Goal: Download file/media

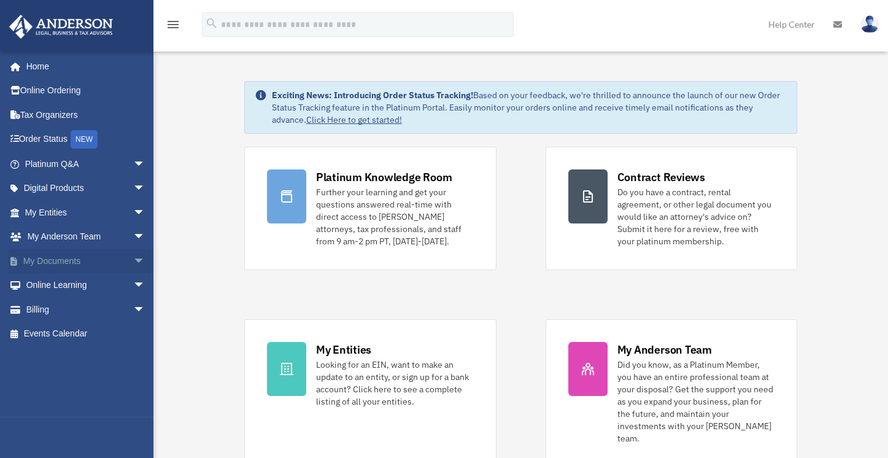
click at [69, 257] on link "My Documents arrow_drop_down" at bounding box center [86, 261] width 155 height 25
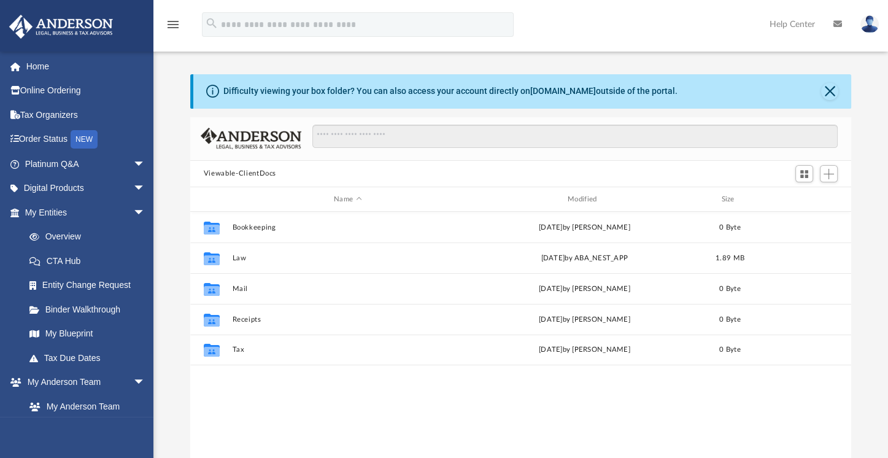
scroll to position [268, 651]
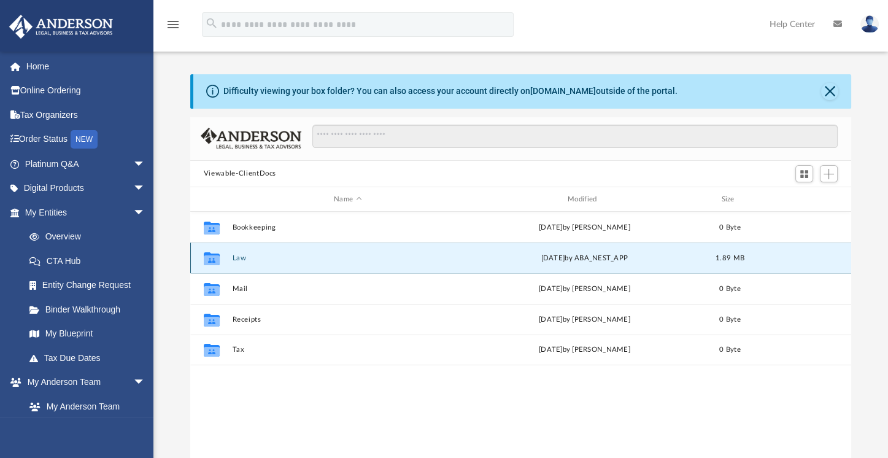
click at [236, 256] on button "Law" at bounding box center [347, 258] width 231 height 8
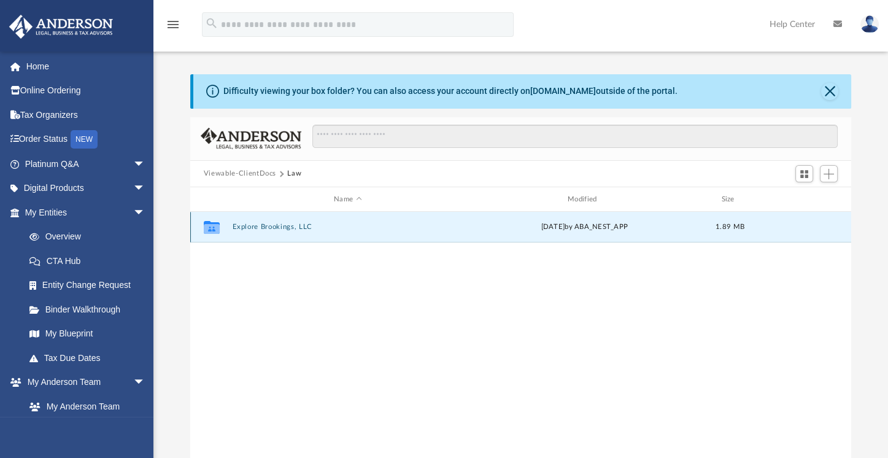
click at [264, 225] on button "Explore Brookings, LLC" at bounding box center [347, 227] width 231 height 8
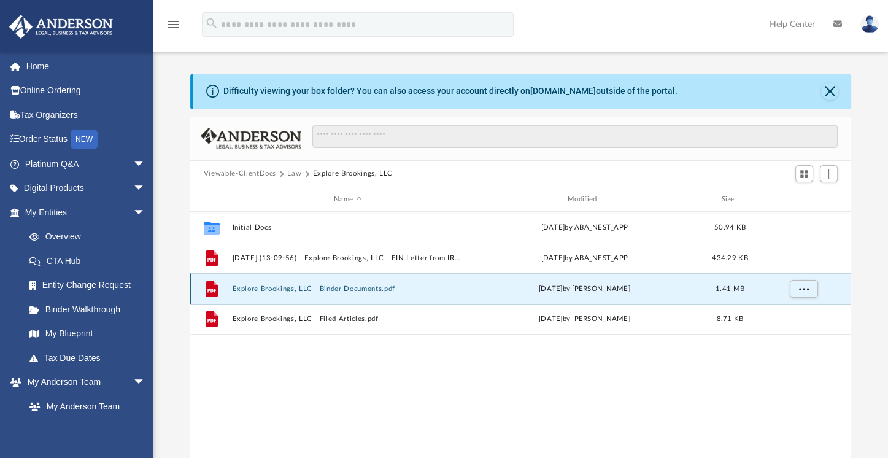
click at [297, 287] on button "Explore Brookings, LLC - Binder Documents.pdf" at bounding box center [347, 289] width 231 height 8
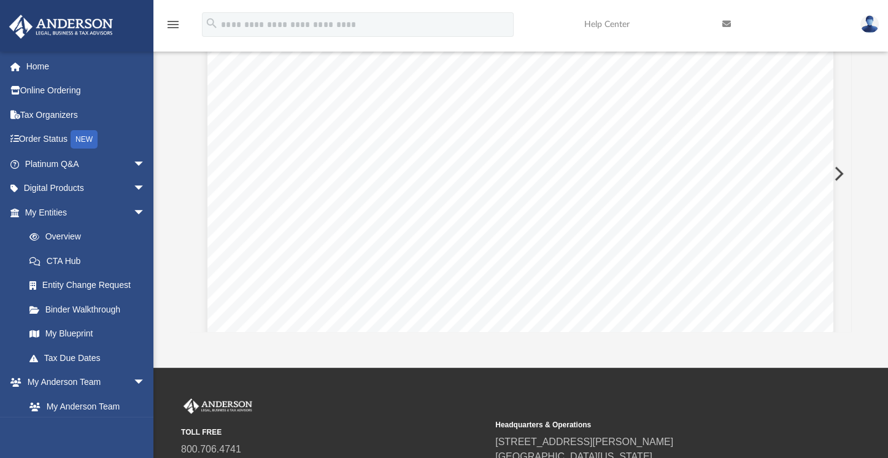
scroll to position [155, 0]
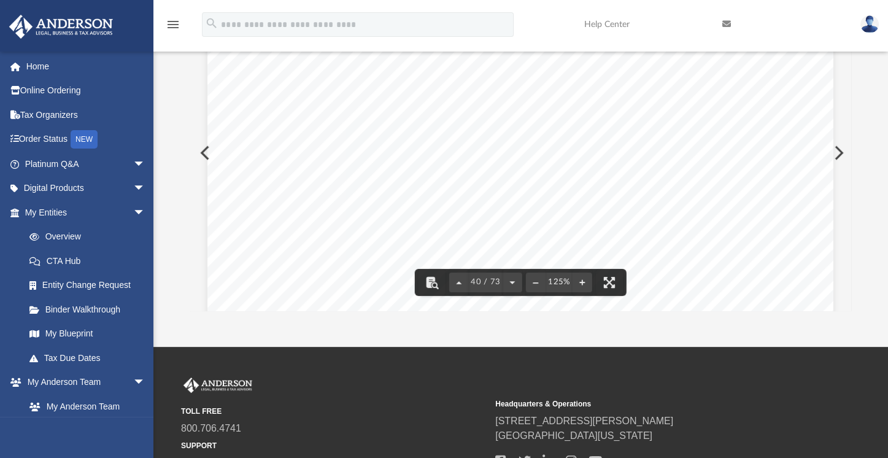
click at [845, 155] on button "Preview" at bounding box center [837, 153] width 27 height 34
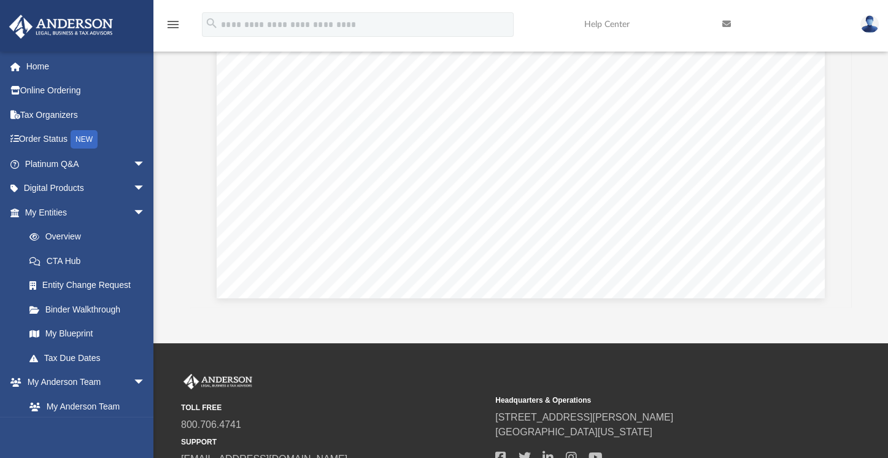
scroll to position [166, 0]
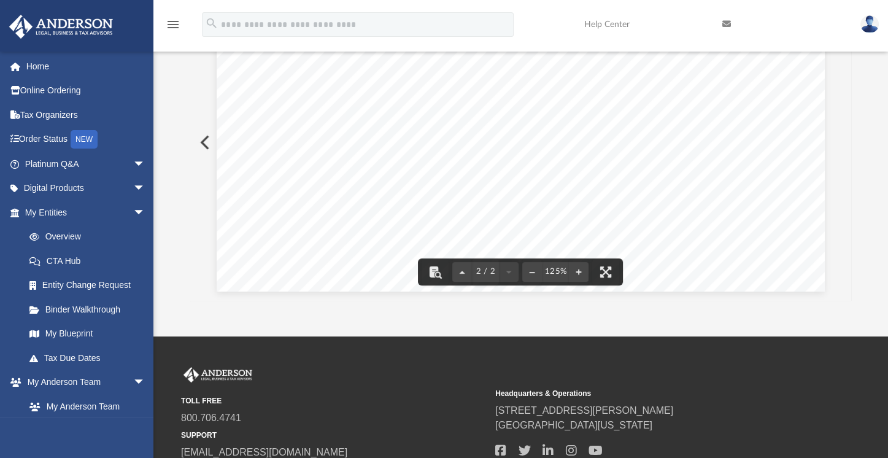
click at [203, 141] on button "Preview" at bounding box center [203, 142] width 27 height 34
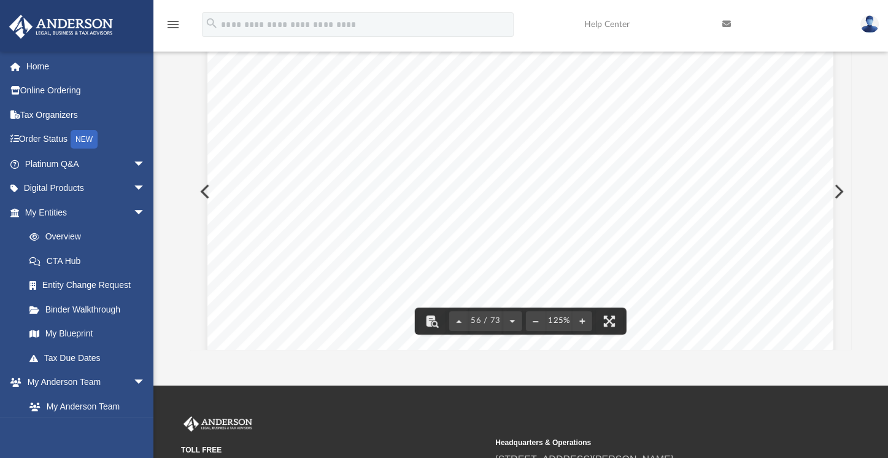
scroll to position [45827, 0]
click at [415, 98] on span "_______________________________________" at bounding box center [401, 103] width 239 height 12
click at [399, 103] on span "_______________________________________" at bounding box center [401, 103] width 239 height 12
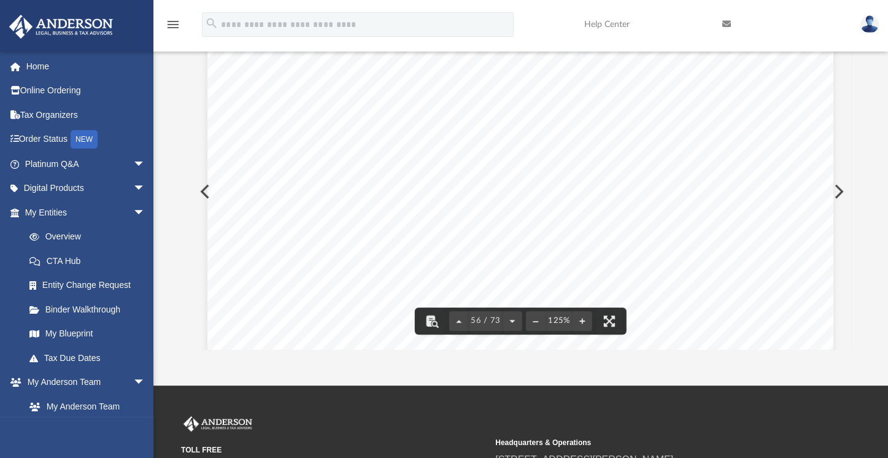
click at [399, 103] on span "_______________________________________" at bounding box center [401, 103] width 239 height 12
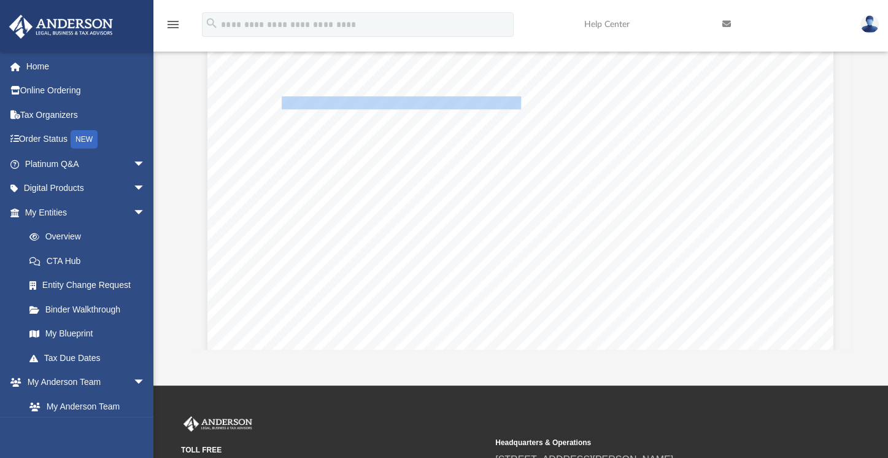
click at [399, 103] on span "_______________________________________" at bounding box center [401, 103] width 239 height 12
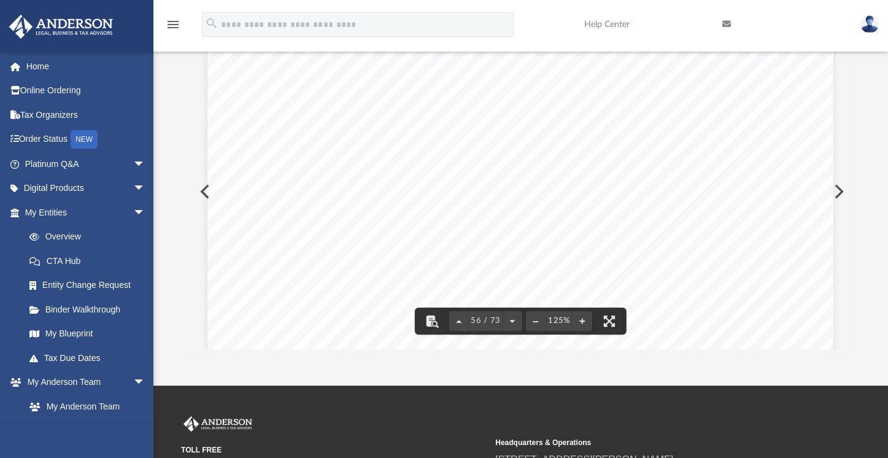
click at [393, 101] on span "_______________________________________" at bounding box center [401, 103] width 239 height 12
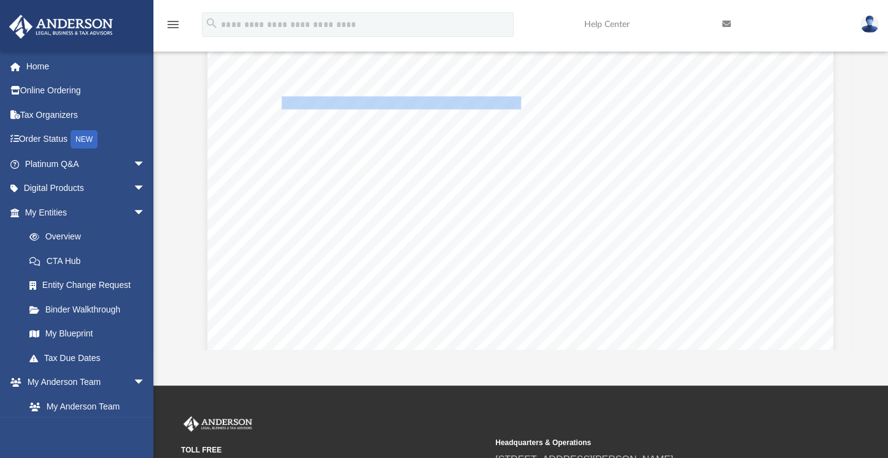
click at [393, 101] on span "_______________________________________" at bounding box center [401, 103] width 239 height 12
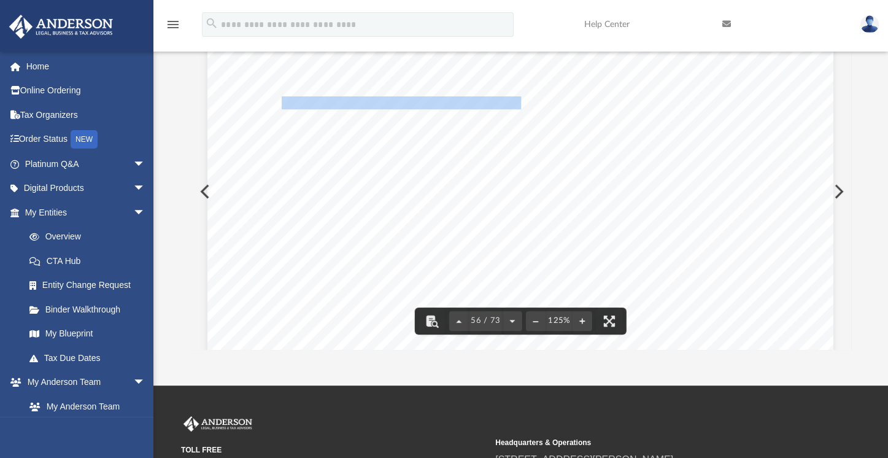
click at [608, 23] on link "Help Center" at bounding box center [644, 24] width 138 height 48
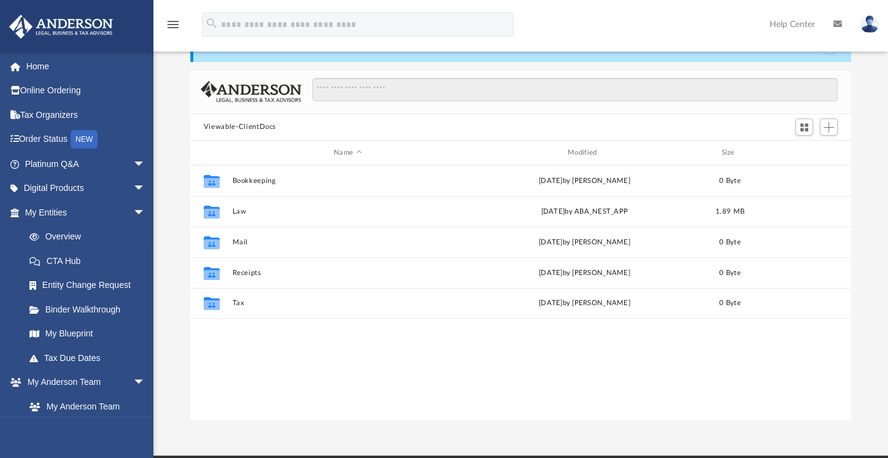
scroll to position [268, 651]
